Goal: Check status: Check status

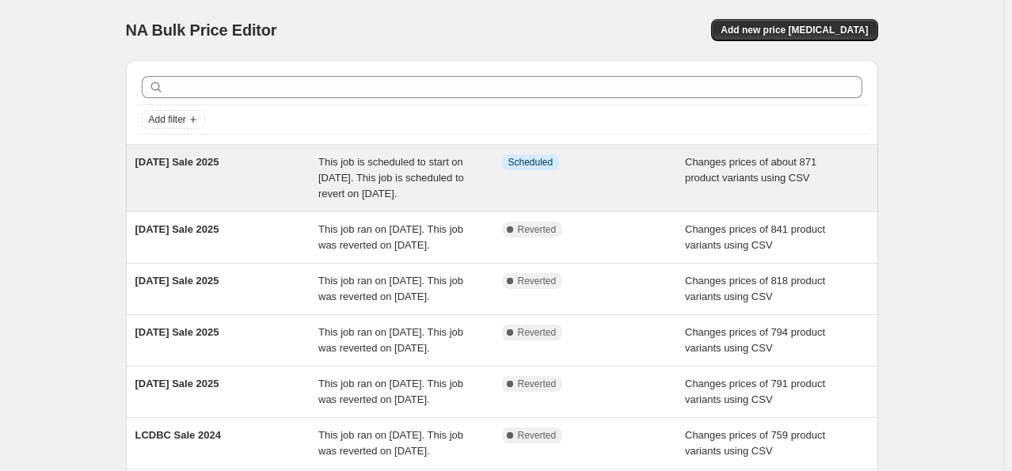
click at [396, 166] on span "This job is scheduled to start on [DATE]. This job is scheduled to revert on [D…" at bounding box center [391, 178] width 146 height 44
